Goal: Task Accomplishment & Management: Use online tool/utility

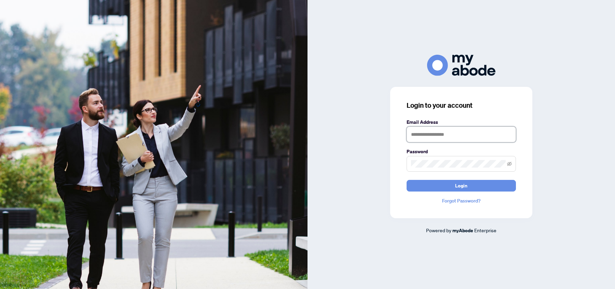
click at [444, 138] on input "text" at bounding box center [461, 134] width 109 height 16
type input "**********"
click at [467, 190] on span "Login" at bounding box center [461, 185] width 12 height 11
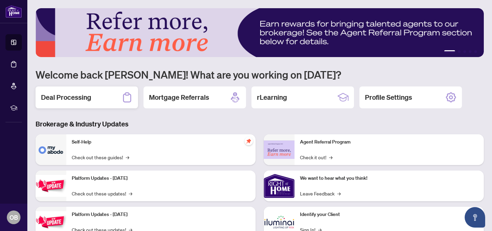
click at [93, 106] on div "Deal Processing" at bounding box center [87, 97] width 102 height 22
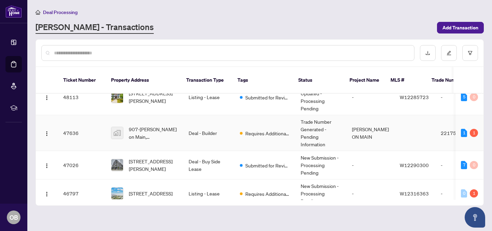
scroll to position [45, 0]
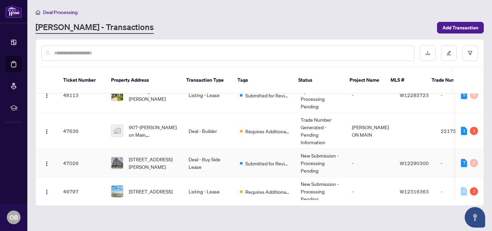
click at [167, 155] on span "333-26 Gibbs Rd, Toronto, Ontario M9B 6L6, Canada" at bounding box center [153, 162] width 49 height 15
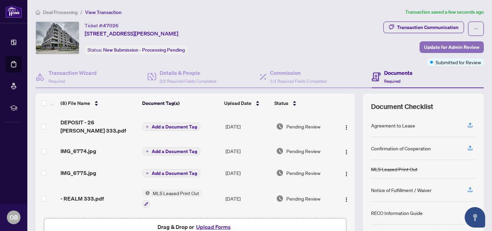
click at [465, 45] on span "Update for Admin Review" at bounding box center [451, 47] width 55 height 11
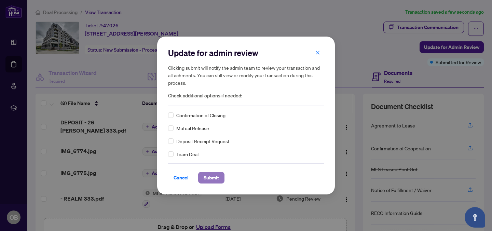
click at [211, 178] on span "Submit" at bounding box center [211, 177] width 15 height 11
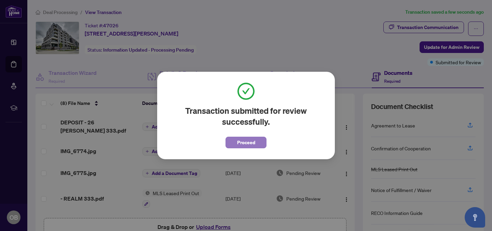
click at [254, 142] on span "Proceed" at bounding box center [246, 142] width 18 height 11
